Goal: Find specific page/section: Find specific page/section

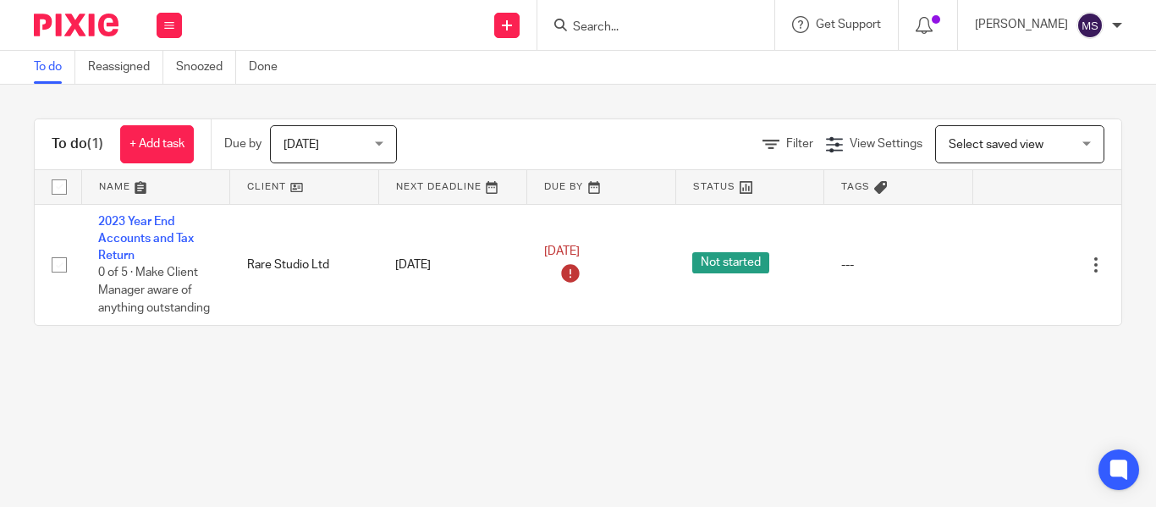
click at [571, 28] on input "Search" at bounding box center [647, 27] width 152 height 15
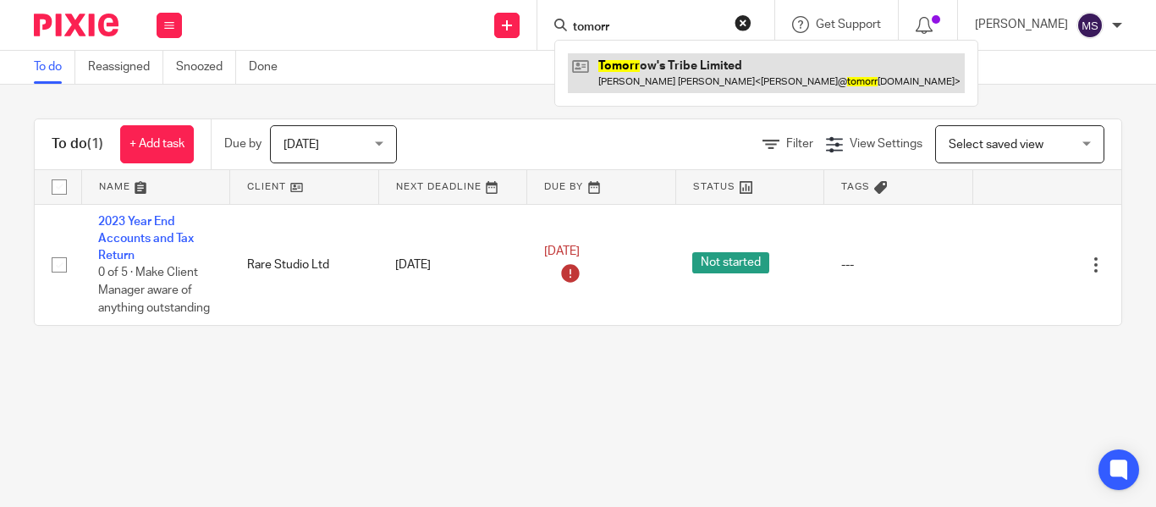
type input "tomorr"
click at [625, 59] on link at bounding box center [766, 72] width 397 height 39
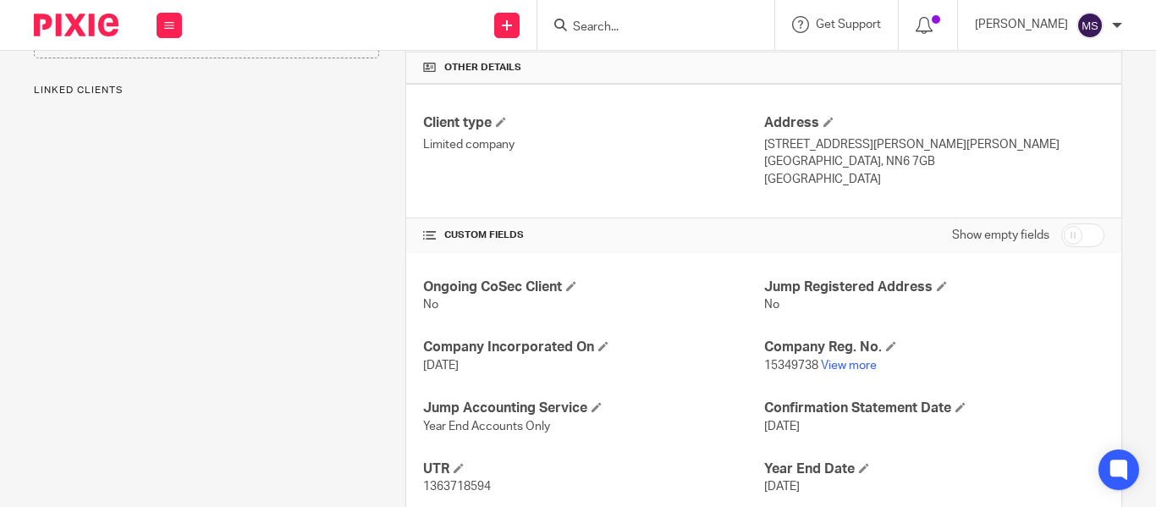
scroll to position [429, 0]
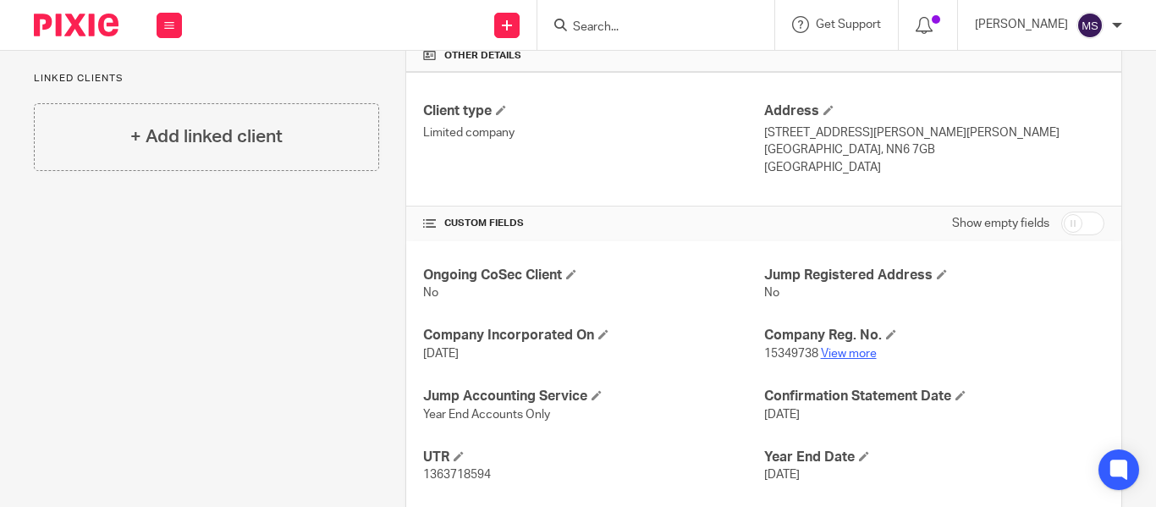
click at [854, 351] on link "View more" at bounding box center [849, 354] width 56 height 12
